Goal: Task Accomplishment & Management: Use online tool/utility

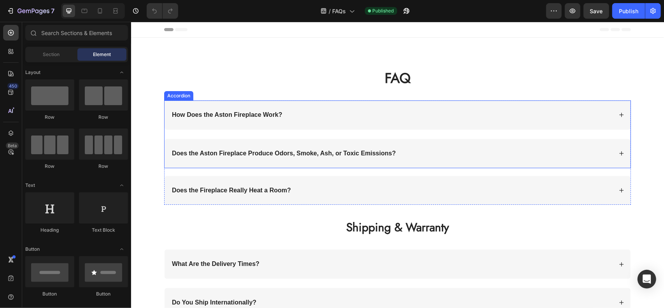
click at [268, 114] on strong "How Does the Aston Fireplace Work?" at bounding box center [227, 114] width 110 height 7
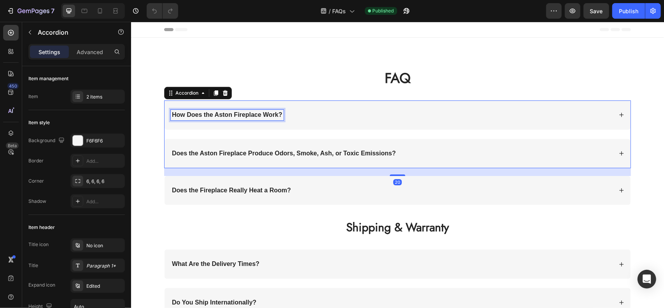
click at [268, 114] on strong "How Does the Aston Fireplace Work?" at bounding box center [227, 114] width 110 height 7
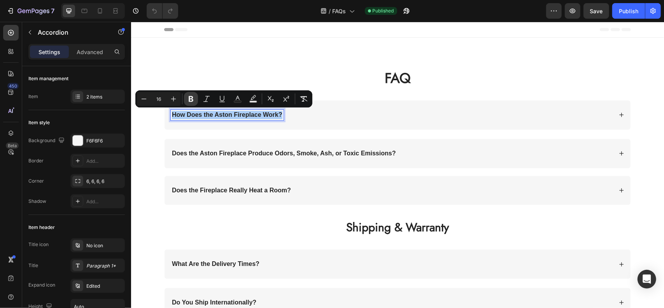
click at [191, 100] on icon "Editor contextual toolbar" at bounding box center [191, 99] width 8 height 8
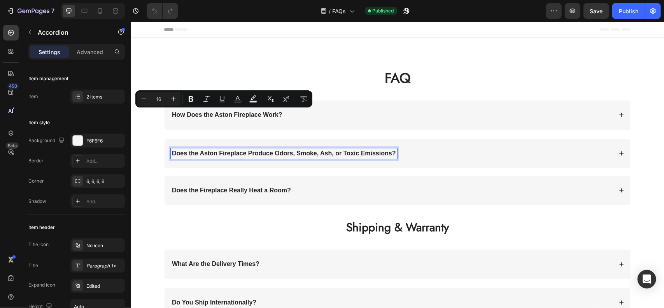
click at [208, 151] on strong "Does the Aston Fireplace Produce Odors, Smoke, Ash, or Toxic Emissions?" at bounding box center [284, 152] width 224 height 7
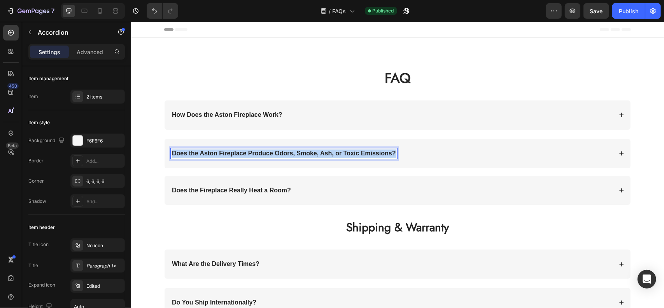
click at [208, 151] on strong "Does the Aston Fireplace Produce Odors, Smoke, Ash, or Toxic Emissions?" at bounding box center [284, 152] width 224 height 7
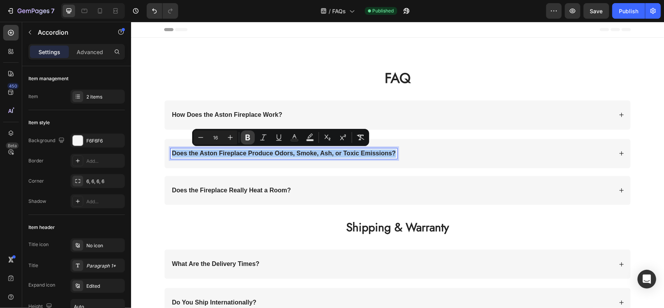
click at [247, 136] on icon "Editor contextual toolbar" at bounding box center [248, 137] width 8 height 8
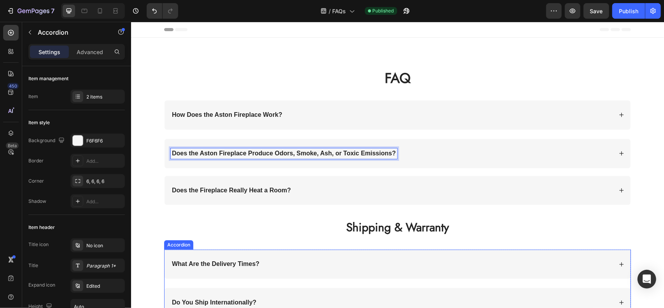
click at [227, 260] on strong "What Are the Delivery Times?" at bounding box center [216, 263] width 88 height 7
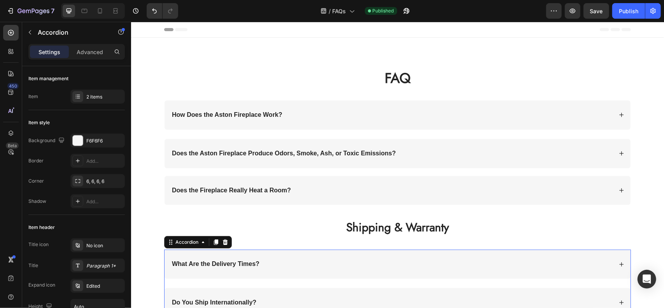
click at [227, 260] on strong "What Are the Delivery Times?" at bounding box center [216, 263] width 88 height 7
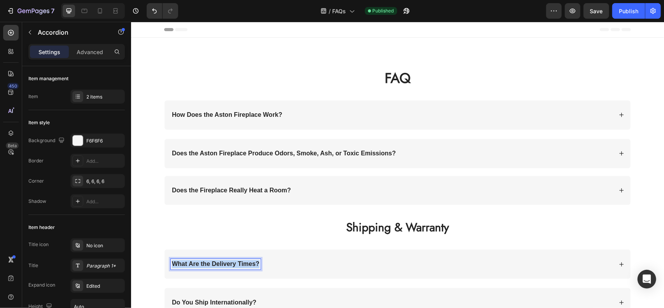
click at [227, 260] on strong "What Are the Delivery Times?" at bounding box center [216, 263] width 88 height 7
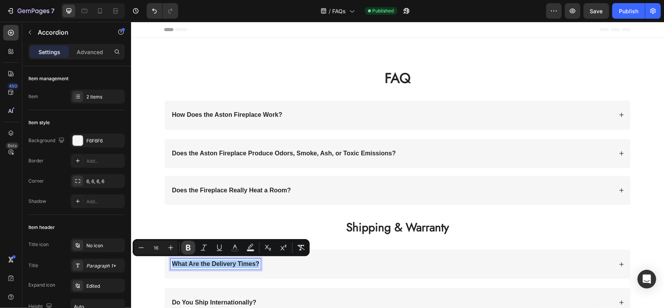
click at [192, 249] on button "Bold" at bounding box center [188, 247] width 14 height 14
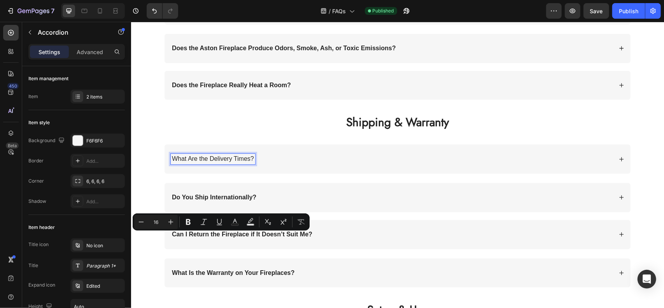
scroll to position [117, 0]
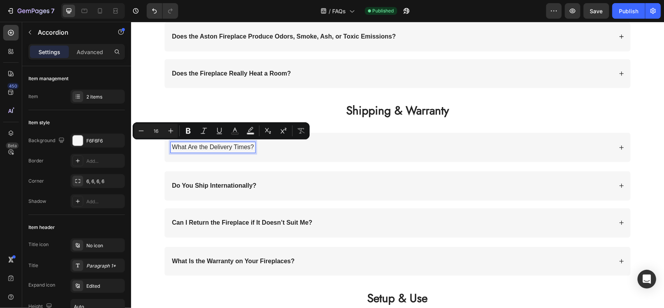
click at [217, 183] on strong "Do You Ship Internationally?" at bounding box center [214, 185] width 84 height 7
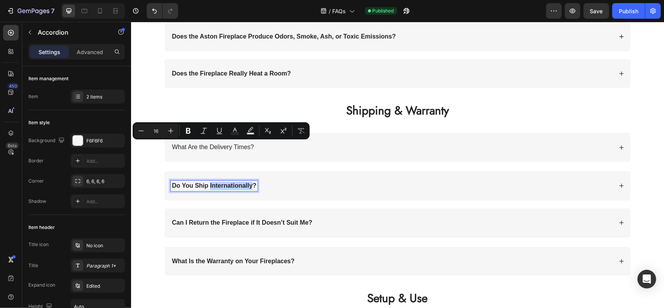
click at [217, 183] on strong "Do You Ship Internationally?" at bounding box center [214, 185] width 84 height 7
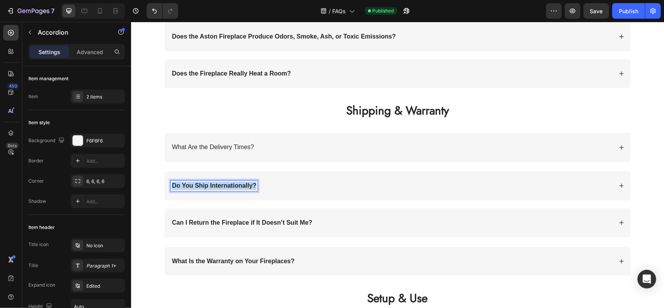
click at [217, 183] on strong "Do You Ship Internationally?" at bounding box center [214, 185] width 84 height 7
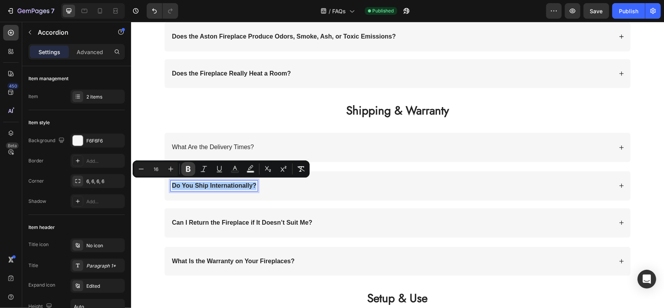
click at [191, 169] on icon "Editor contextual toolbar" at bounding box center [188, 169] width 8 height 8
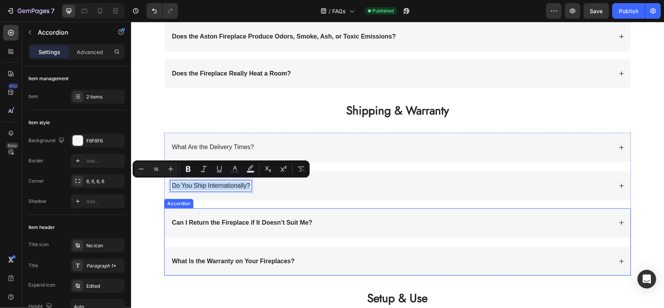
click at [205, 221] on strong "Can I Return the Fireplace if It Doesn’t Suit Me?" at bounding box center [242, 222] width 140 height 7
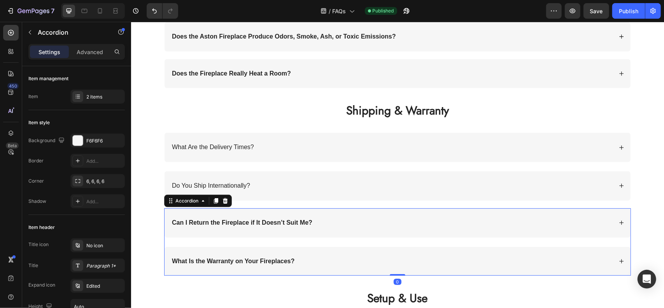
click at [205, 221] on strong "Can I Return the Fireplace if It Doesn’t Suit Me?" at bounding box center [242, 222] width 140 height 7
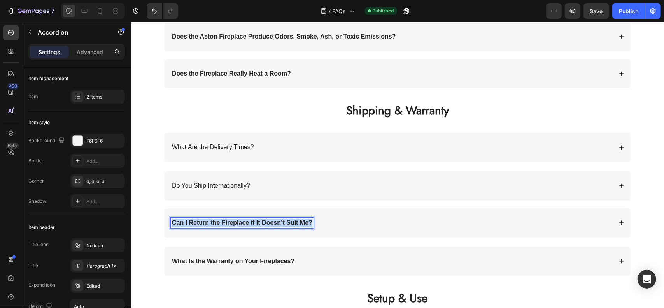
click at [205, 221] on strong "Can I Return the Fireplace if It Doesn’t Suit Me?" at bounding box center [242, 222] width 140 height 7
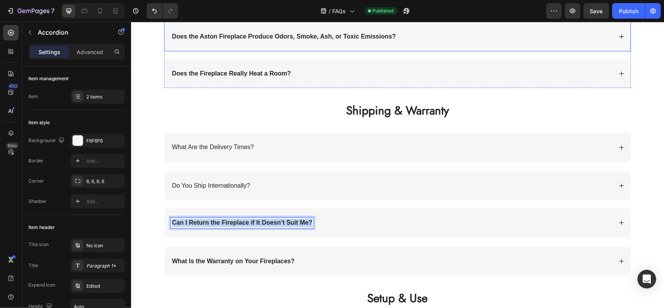
click at [228, 33] on p "Does the Aston Fireplace Produce Odors, Smoke, Ash, or Toxic Emissions?" at bounding box center [284, 36] width 224 height 8
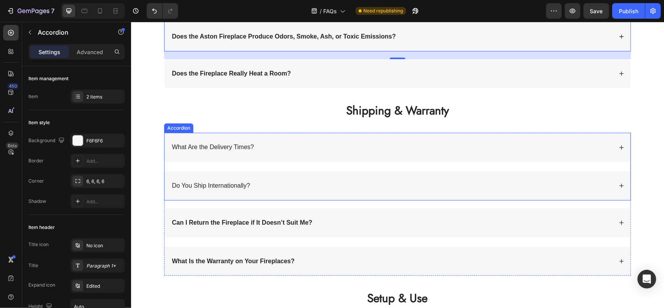
click at [209, 149] on p "What Are the Delivery Times?" at bounding box center [213, 147] width 82 height 8
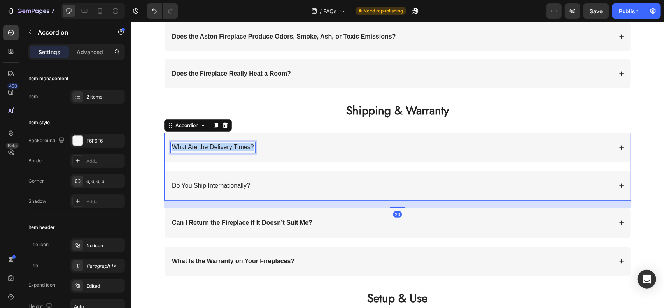
click at [209, 149] on p "What Are the Delivery Times?" at bounding box center [213, 147] width 82 height 8
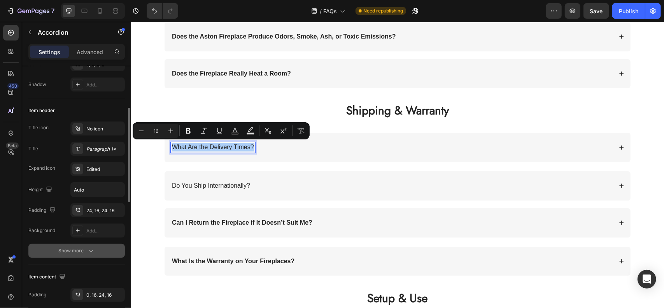
click at [82, 255] on button "Show more" at bounding box center [76, 250] width 96 height 14
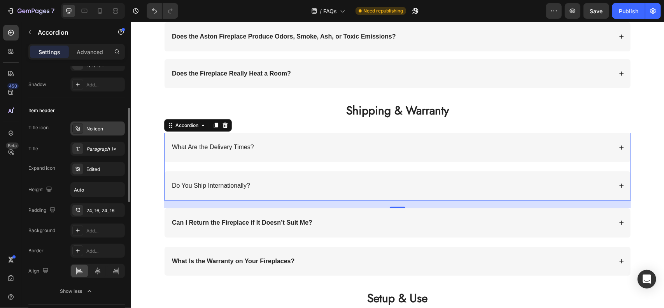
click at [92, 126] on div "No icon" at bounding box center [104, 128] width 37 height 7
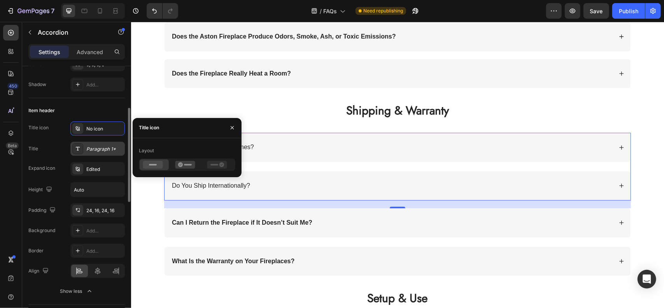
click at [94, 151] on div "Paragraph 1*" at bounding box center [104, 148] width 37 height 7
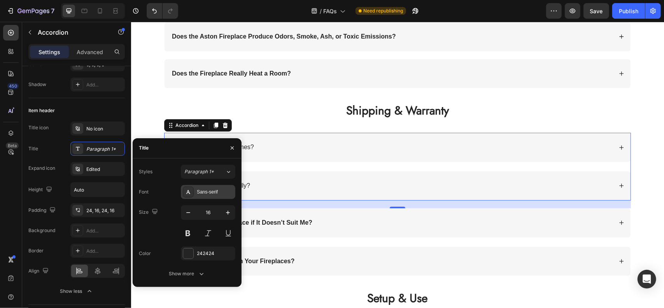
click at [194, 188] on div "Sans-serif" at bounding box center [208, 192] width 54 height 14
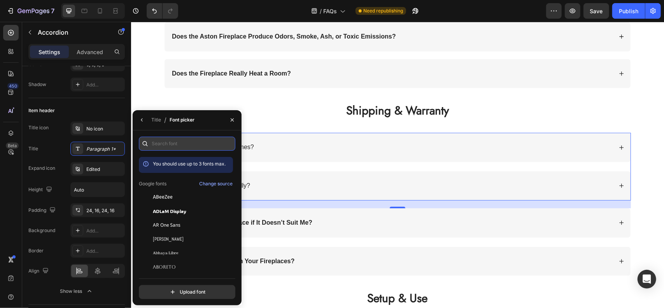
click at [176, 146] on input "text" at bounding box center [187, 144] width 96 height 14
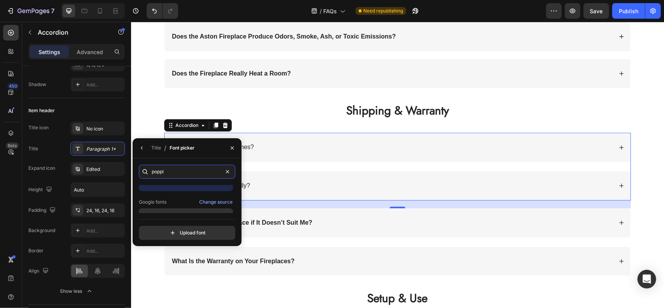
scroll to position [19, 0]
type input "poppi"
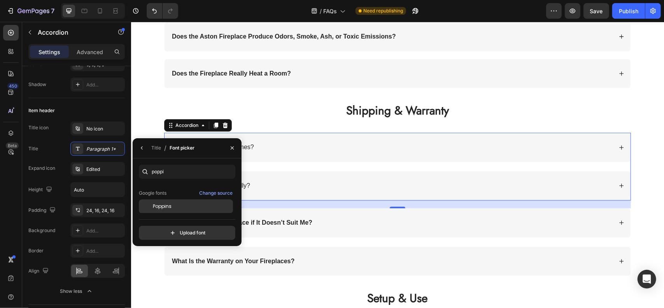
click at [188, 201] on div "Poppins" at bounding box center [186, 206] width 94 height 14
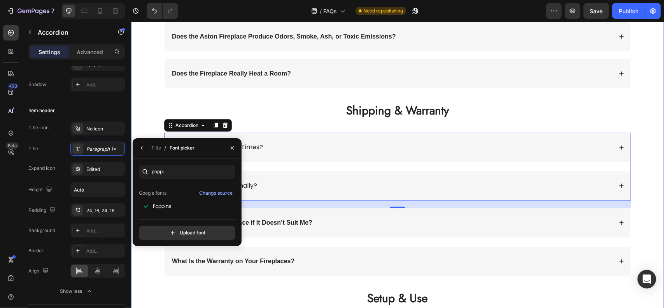
click at [285, 114] on p "Shipping & Warranty" at bounding box center [397, 109] width 516 height 15
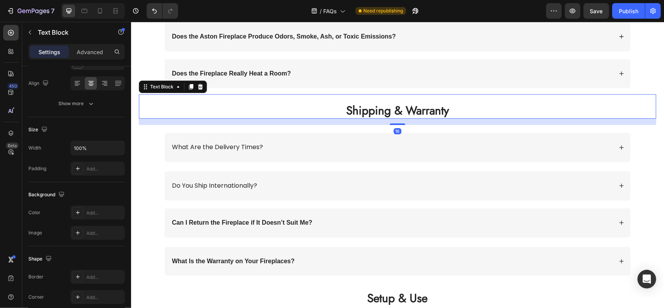
scroll to position [0, 0]
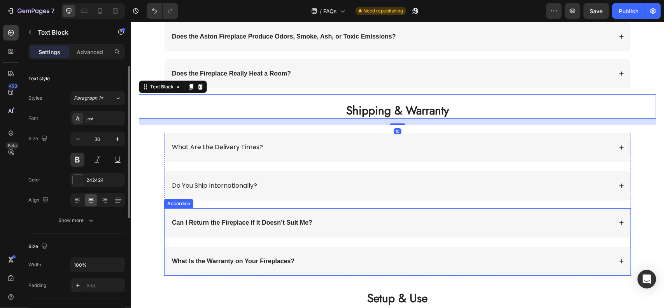
click at [239, 218] on p "Can I Return the Fireplace if It Doesn’t Suit Me?" at bounding box center [242, 222] width 140 height 8
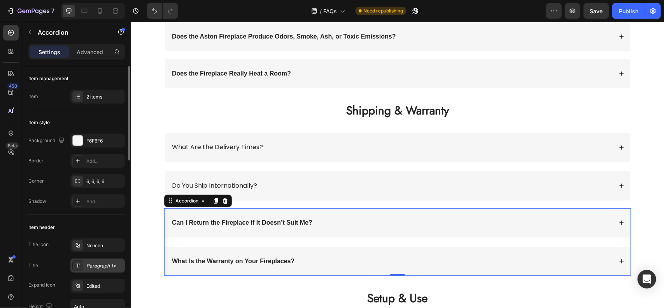
click at [92, 269] on div "Paragraph 1*" at bounding box center [97, 265] width 54 height 14
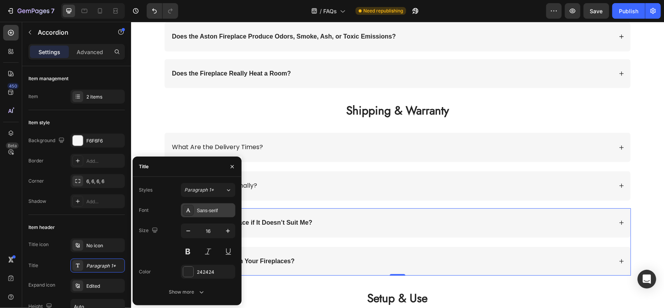
click at [198, 208] on div "Sans-serif" at bounding box center [215, 210] width 37 height 7
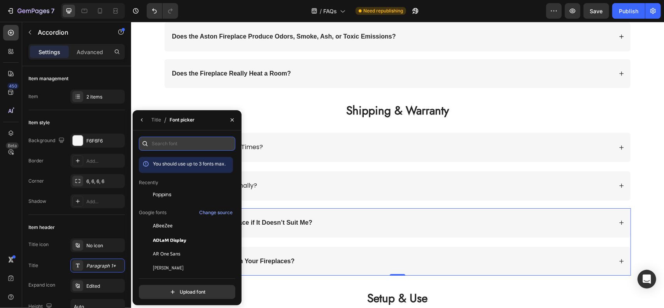
click at [187, 149] on input "text" at bounding box center [187, 144] width 96 height 14
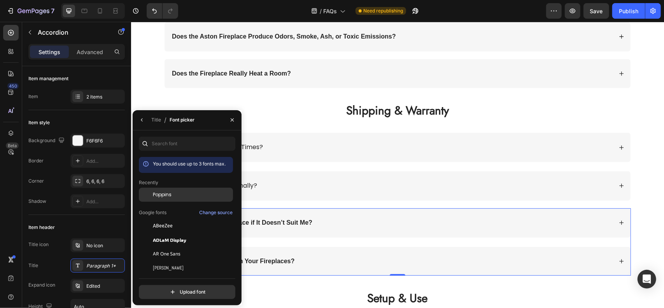
click at [193, 198] on div "Poppins" at bounding box center [186, 194] width 94 height 14
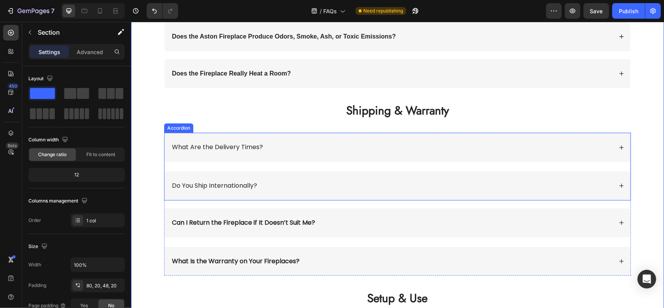
click at [214, 221] on strong "Can I Return the Fireplace if It Doesn’t Suit Me?" at bounding box center [243, 221] width 143 height 9
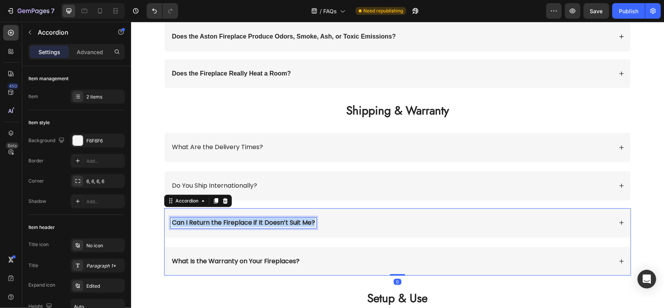
click at [214, 221] on strong "Can I Return the Fireplace if It Doesn’t Suit Me?" at bounding box center [243, 221] width 143 height 9
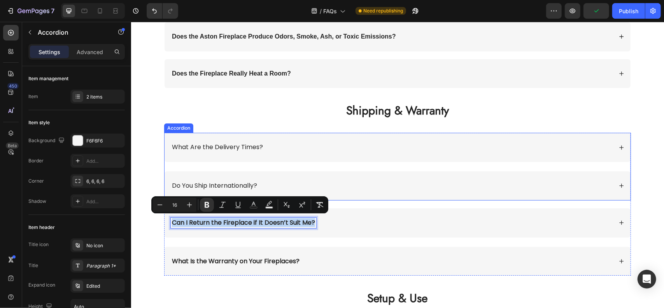
click at [205, 184] on p "Do You Ship Internationally?" at bounding box center [214, 185] width 85 height 8
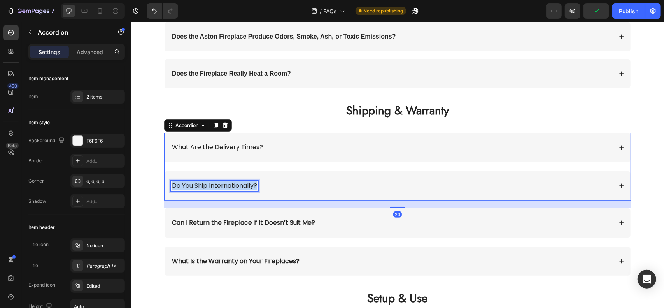
click at [205, 184] on p "Do You Ship Internationally?" at bounding box center [214, 185] width 85 height 8
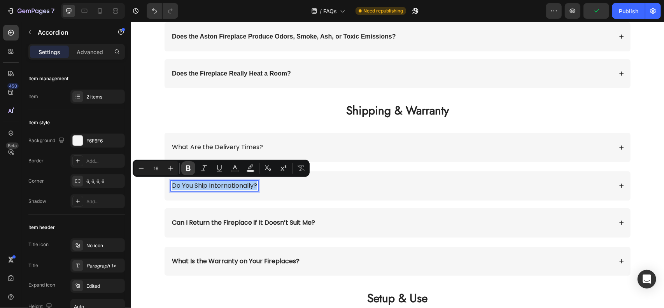
click at [184, 168] on button "Bold" at bounding box center [188, 168] width 14 height 14
click at [187, 144] on p "What Are the Delivery Times?" at bounding box center [217, 147] width 91 height 8
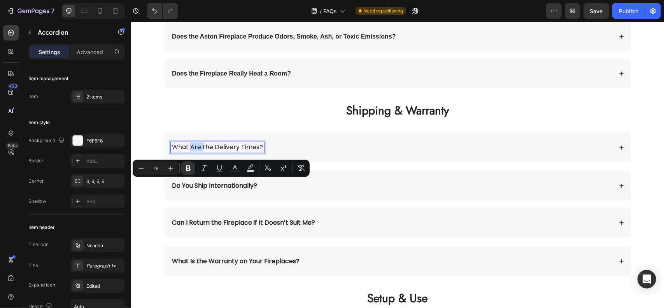
click at [187, 144] on p "What Are the Delivery Times?" at bounding box center [217, 147] width 91 height 8
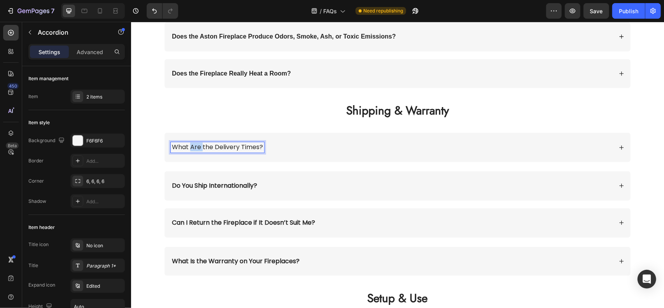
click at [187, 144] on p "What Are the Delivery Times?" at bounding box center [217, 147] width 91 height 8
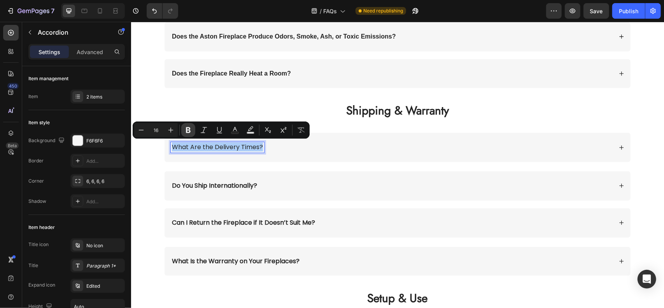
click at [189, 128] on icon "Editor contextual toolbar" at bounding box center [188, 130] width 5 height 6
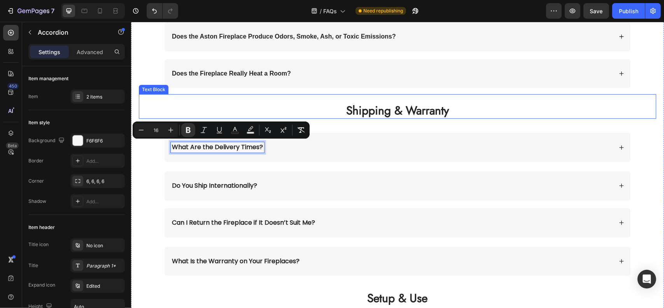
click at [184, 100] on div "Shipping & Warranty Text Block" at bounding box center [396, 106] width 517 height 25
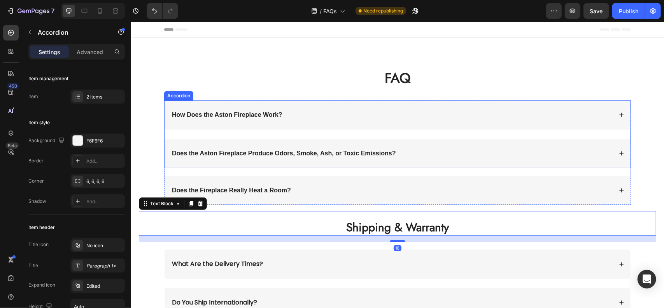
click at [247, 114] on p "How Does the Aston Fireplace Work?" at bounding box center [227, 114] width 110 height 8
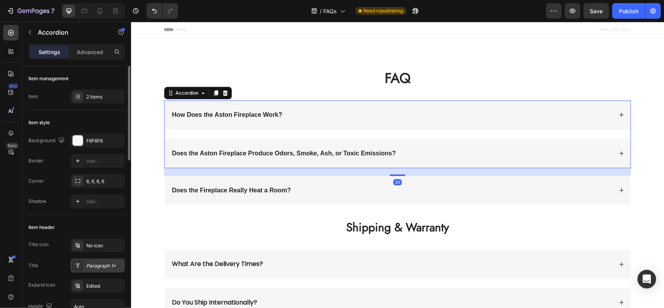
click at [95, 268] on div "Paragraph 1*" at bounding box center [104, 265] width 37 height 7
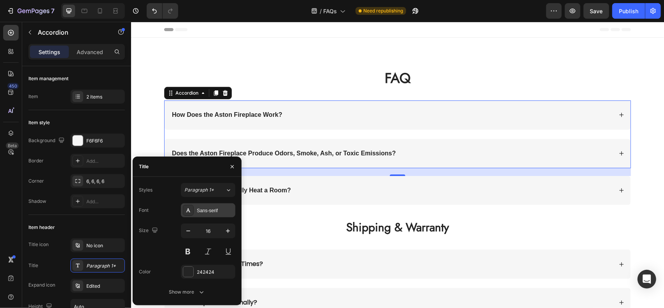
click at [205, 204] on div "Sans-serif" at bounding box center [208, 210] width 54 height 14
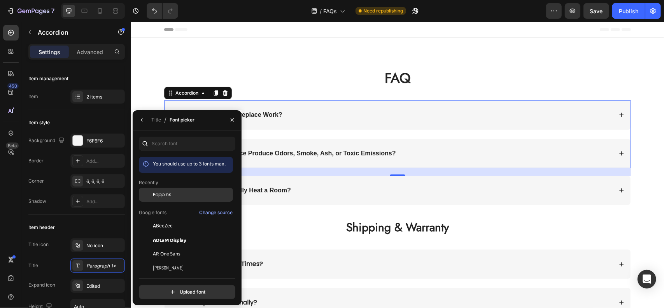
click at [171, 198] on div "Poppins" at bounding box center [186, 194] width 94 height 14
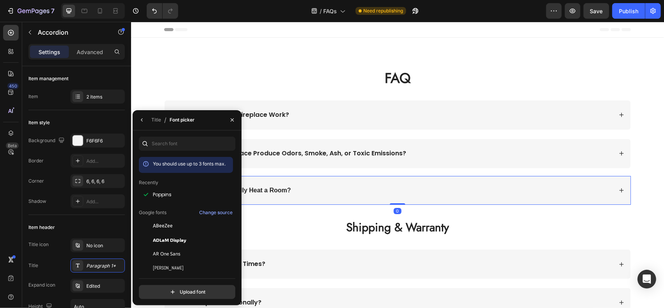
click at [264, 189] on strong "Does the Fireplace Really Heat a Room?" at bounding box center [231, 189] width 119 height 7
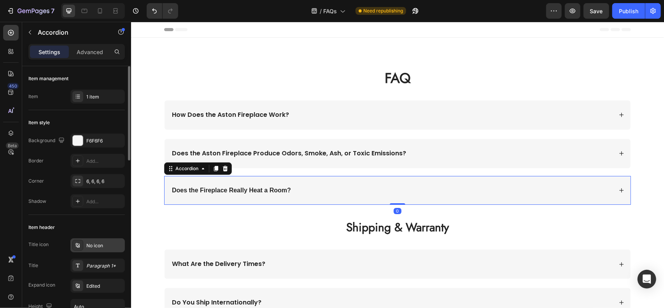
click at [99, 242] on div "No icon" at bounding box center [104, 245] width 37 height 7
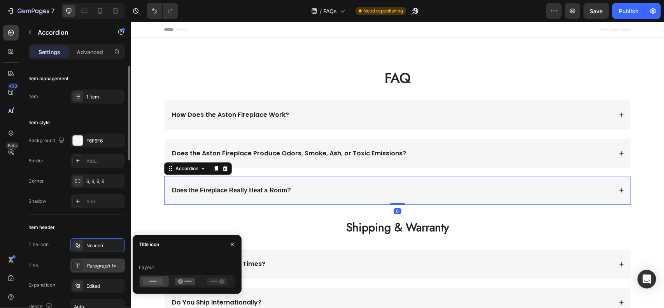
click at [100, 269] on div "Paragraph 1*" at bounding box center [97, 265] width 54 height 14
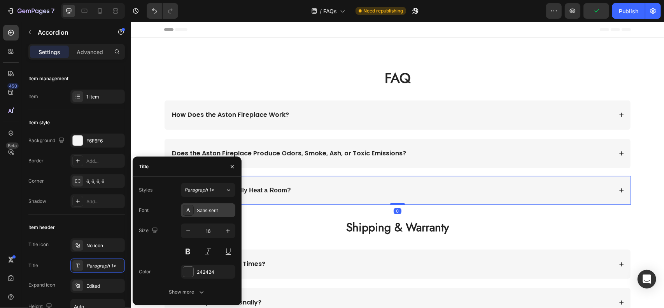
click at [202, 211] on div "Sans-serif" at bounding box center [215, 210] width 37 height 7
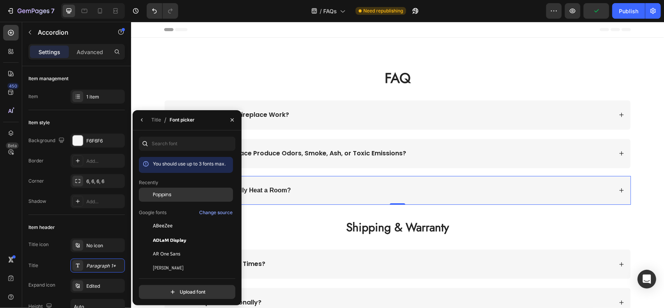
click at [175, 189] on div "Poppins" at bounding box center [186, 194] width 94 height 14
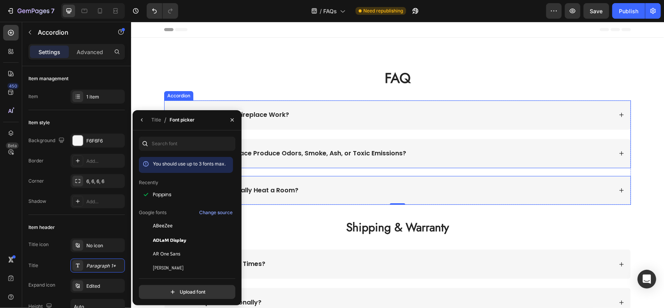
click at [265, 153] on p "Does the Aston Fireplace Produce Odors, Smoke, Ash, or Toxic Emissions?" at bounding box center [289, 153] width 234 height 8
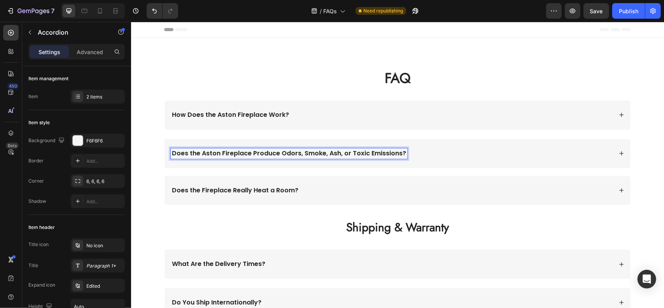
click at [265, 153] on p "Does the Aston Fireplace Produce Odors, Smoke, Ash, or Toxic Emissions?" at bounding box center [289, 153] width 234 height 8
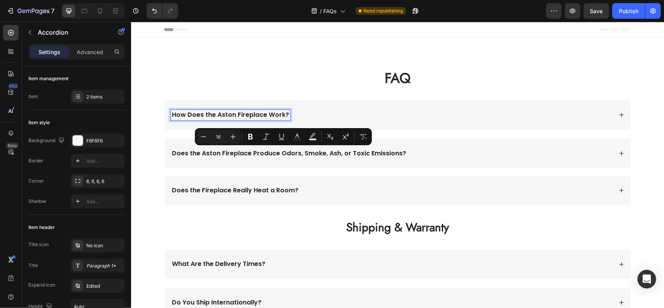
click at [242, 113] on p "How Does the Aston Fireplace Work?" at bounding box center [230, 114] width 117 height 8
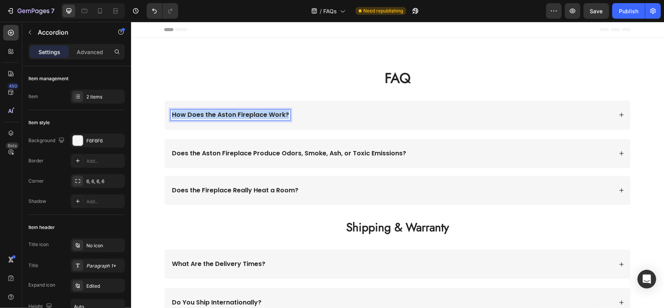
click at [242, 113] on p "How Does the Aston Fireplace Work?" at bounding box center [230, 114] width 117 height 8
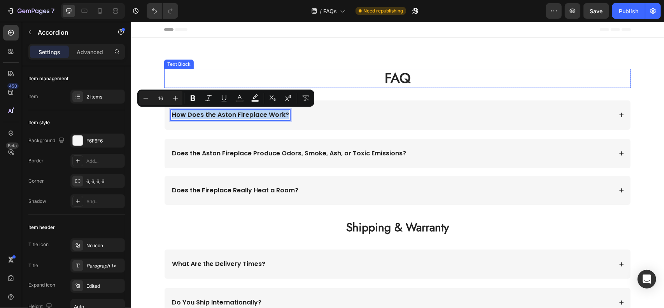
click at [206, 74] on p "FAQ" at bounding box center [397, 78] width 465 height 18
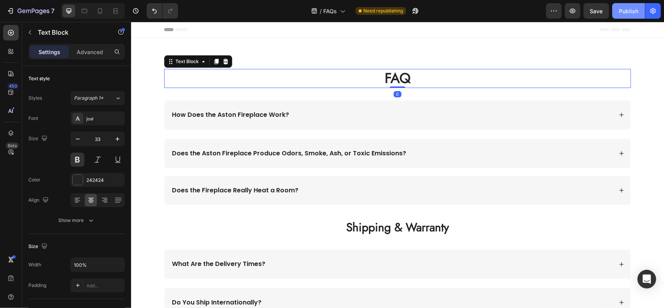
click at [625, 5] on button "Publish" at bounding box center [628, 11] width 33 height 16
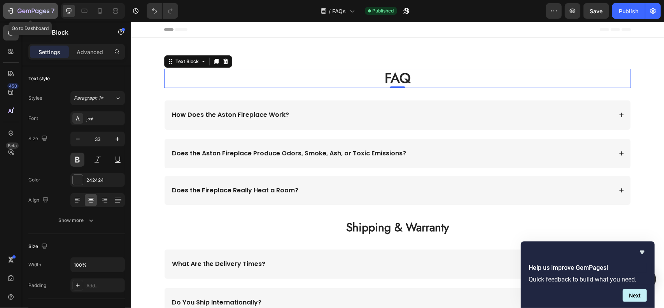
click at [9, 9] on icon "button" at bounding box center [11, 11] width 8 height 8
